Goal: Contribute content

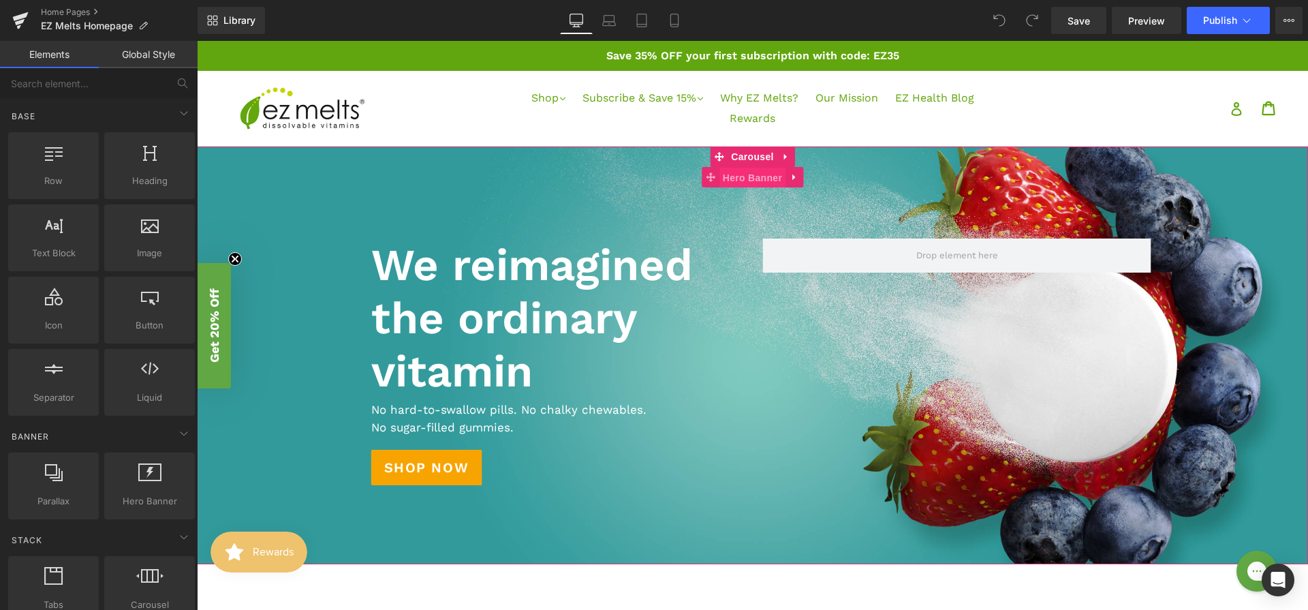
click at [753, 183] on span "Hero Banner" at bounding box center [753, 178] width 66 height 20
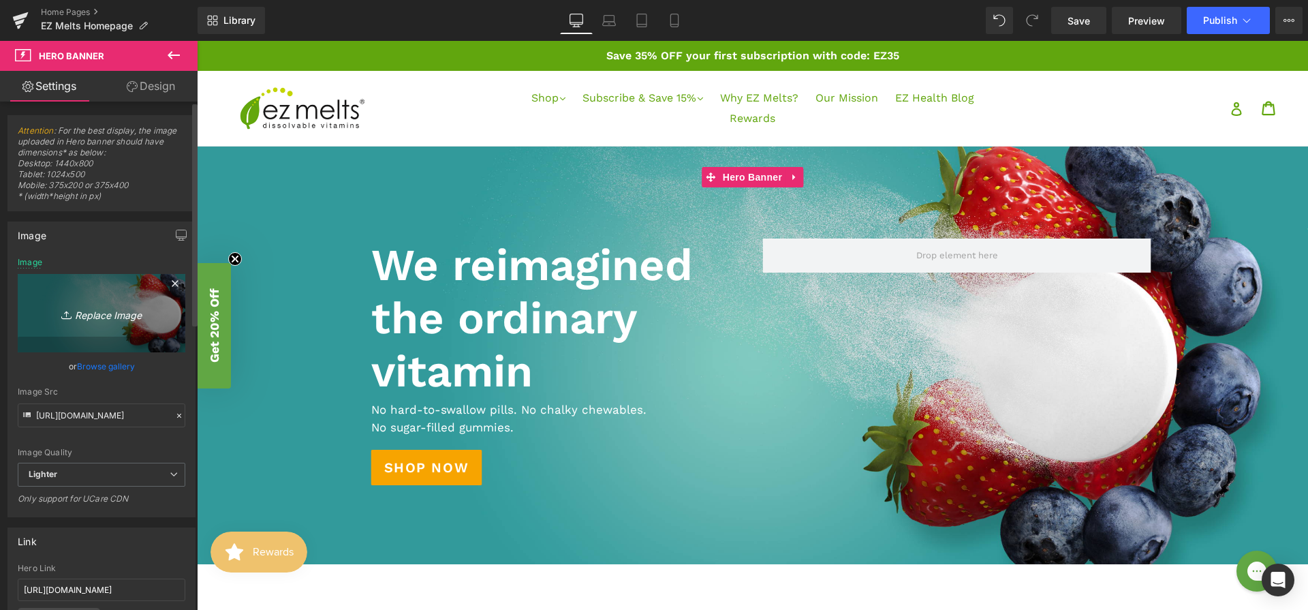
click at [97, 313] on icon "Replace Image" at bounding box center [101, 313] width 109 height 17
type input "C:\fakepath\EZM_Homepage_Hair Health_Banner_02.jpg"
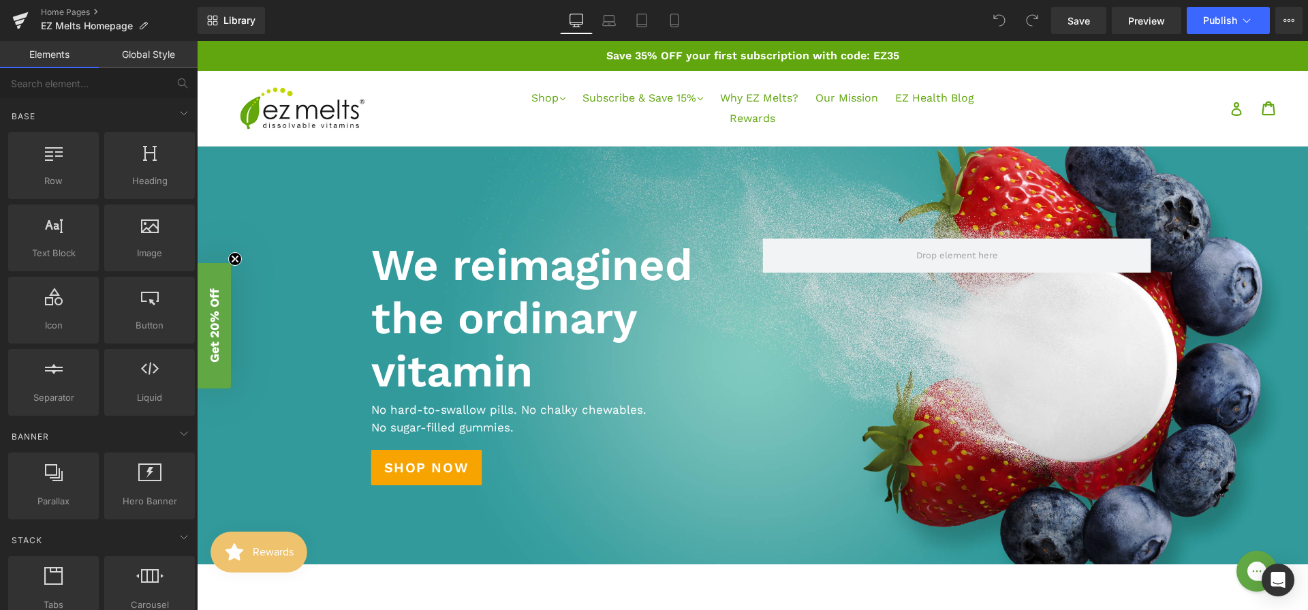
click at [237, 259] on circle "Close teaser" at bounding box center [235, 258] width 13 height 13
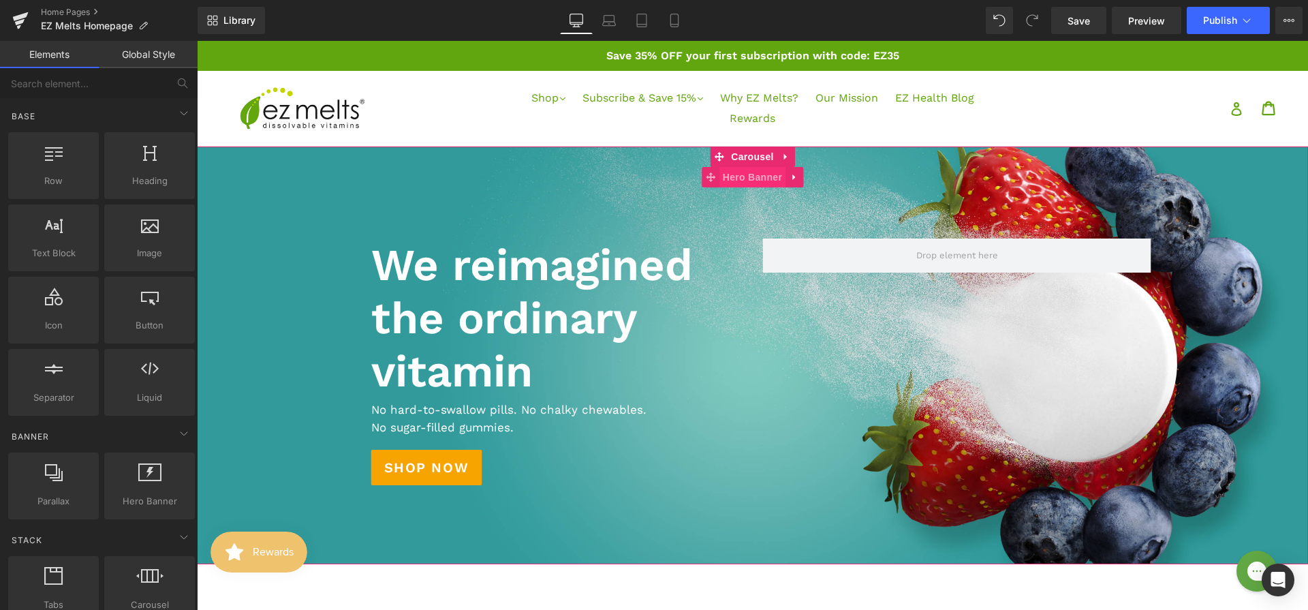
click at [732, 181] on span "Hero Banner" at bounding box center [753, 177] width 66 height 20
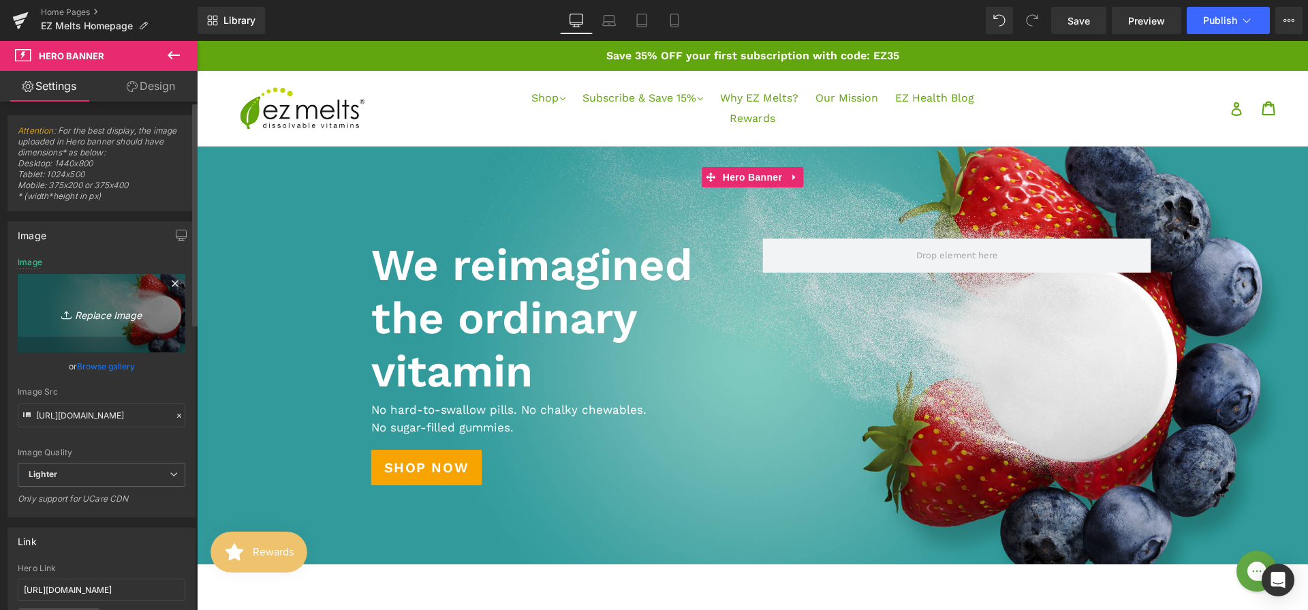
click at [102, 303] on link "Replace Image" at bounding box center [102, 313] width 168 height 78
type input "C:\fakepath\EZM_Homepage_Hair Health_Banner_02.jpg"
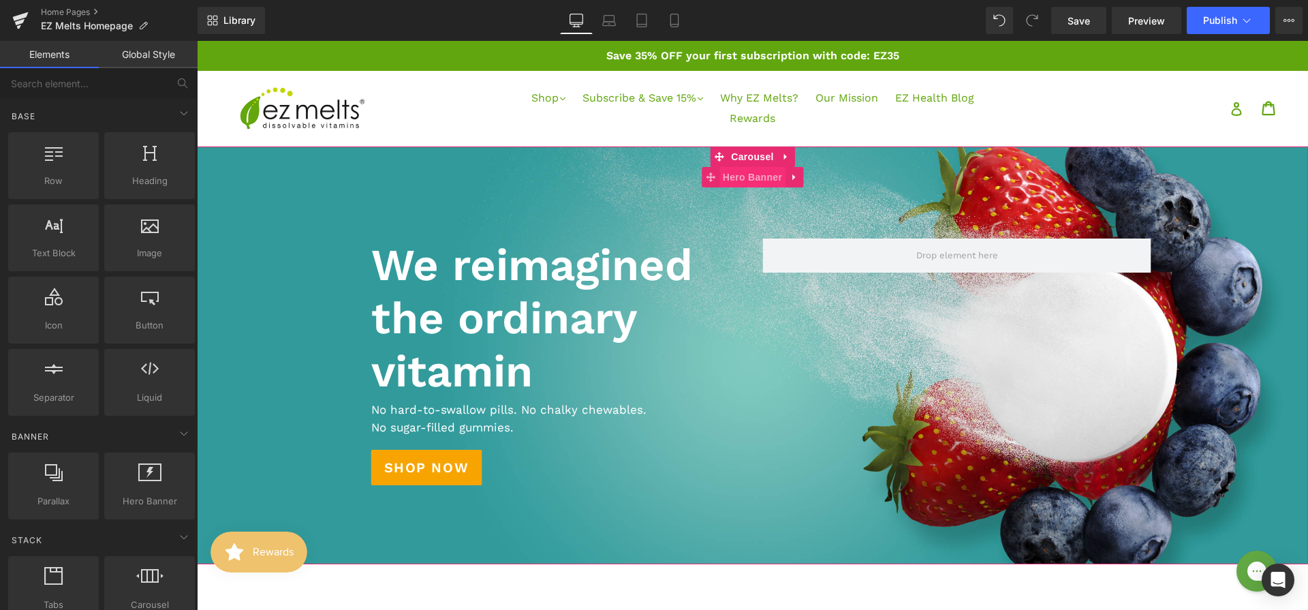
click at [738, 181] on span "Hero Banner" at bounding box center [753, 177] width 66 height 20
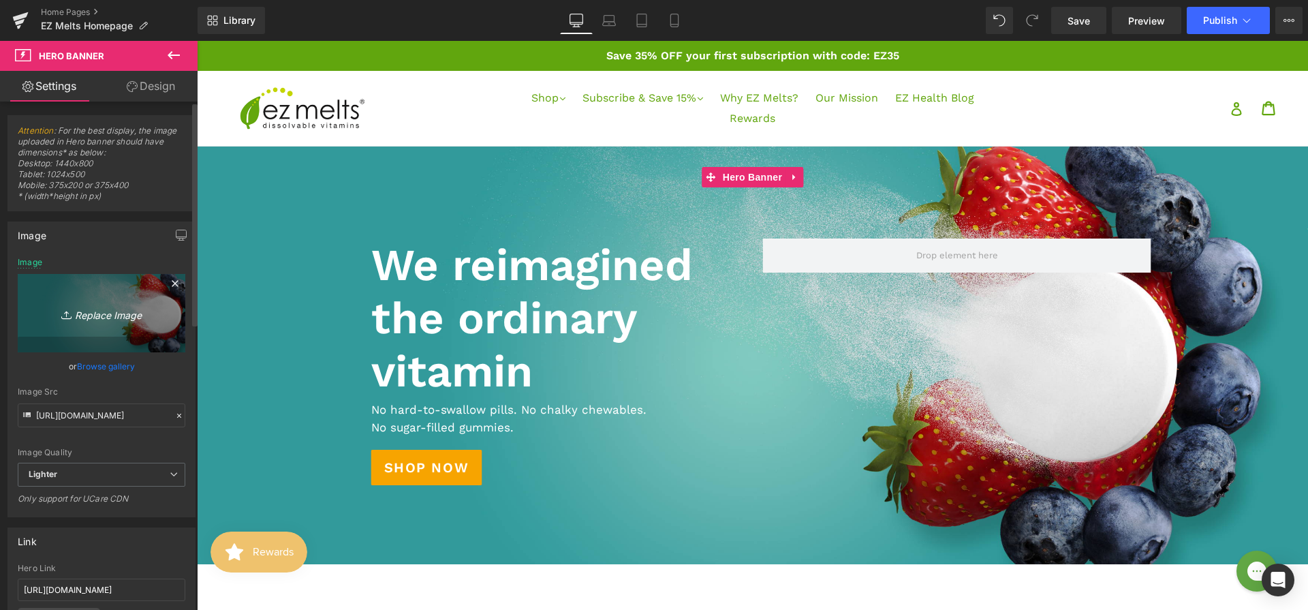
click at [120, 307] on icon "Replace Image" at bounding box center [101, 313] width 109 height 17
type input "C:\fakepath\EZM_Homepage_Hair Health_Banner_02.jpg"
